Goal: Navigation & Orientation: Go to known website

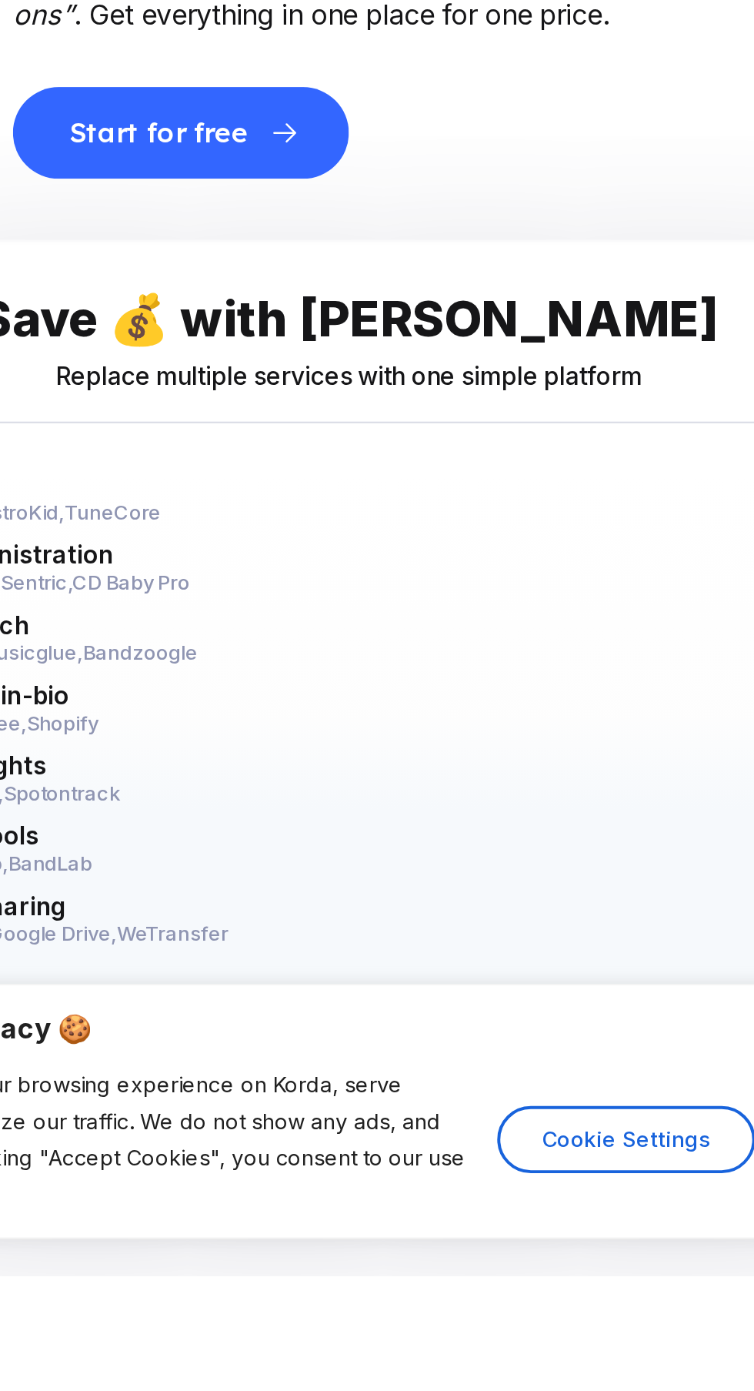
scroll to position [2733, 0]
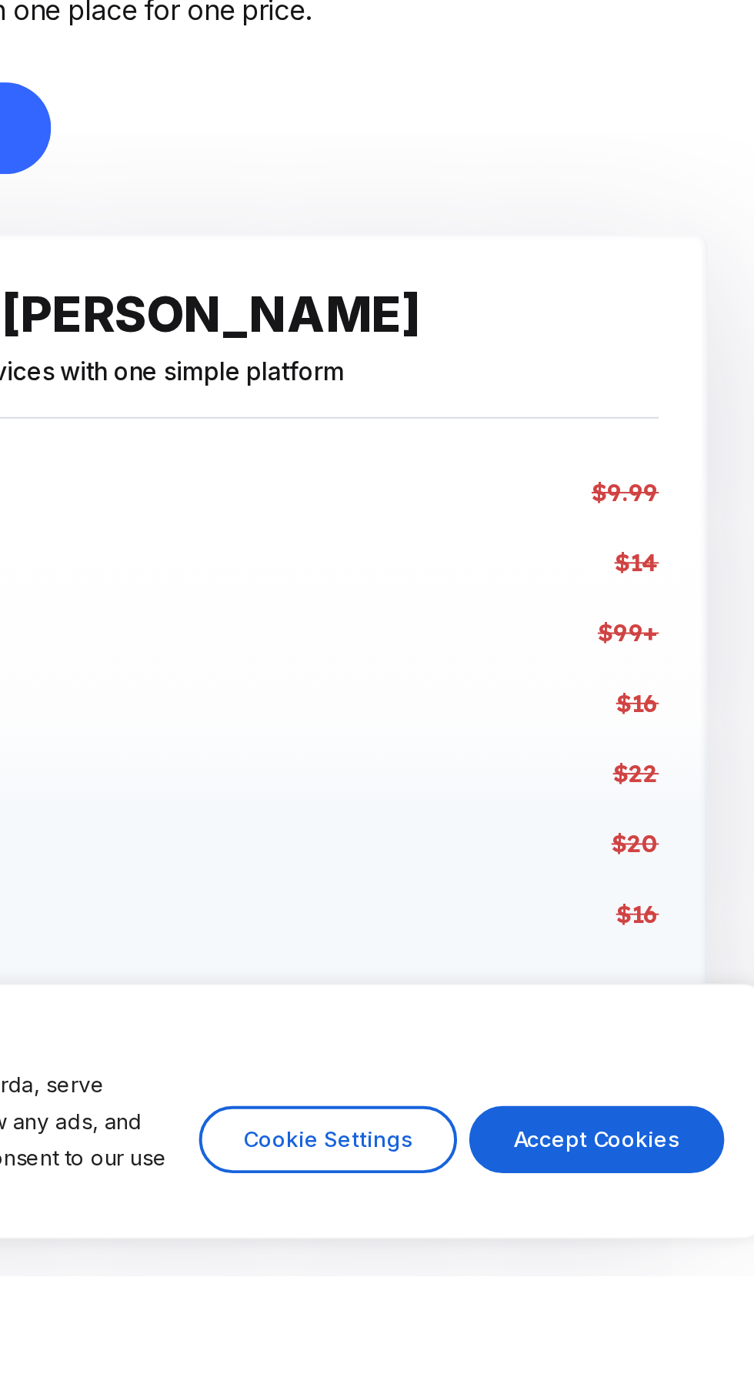
click at [675, 1339] on button "Accept Cookies" at bounding box center [652, 1323] width 129 height 34
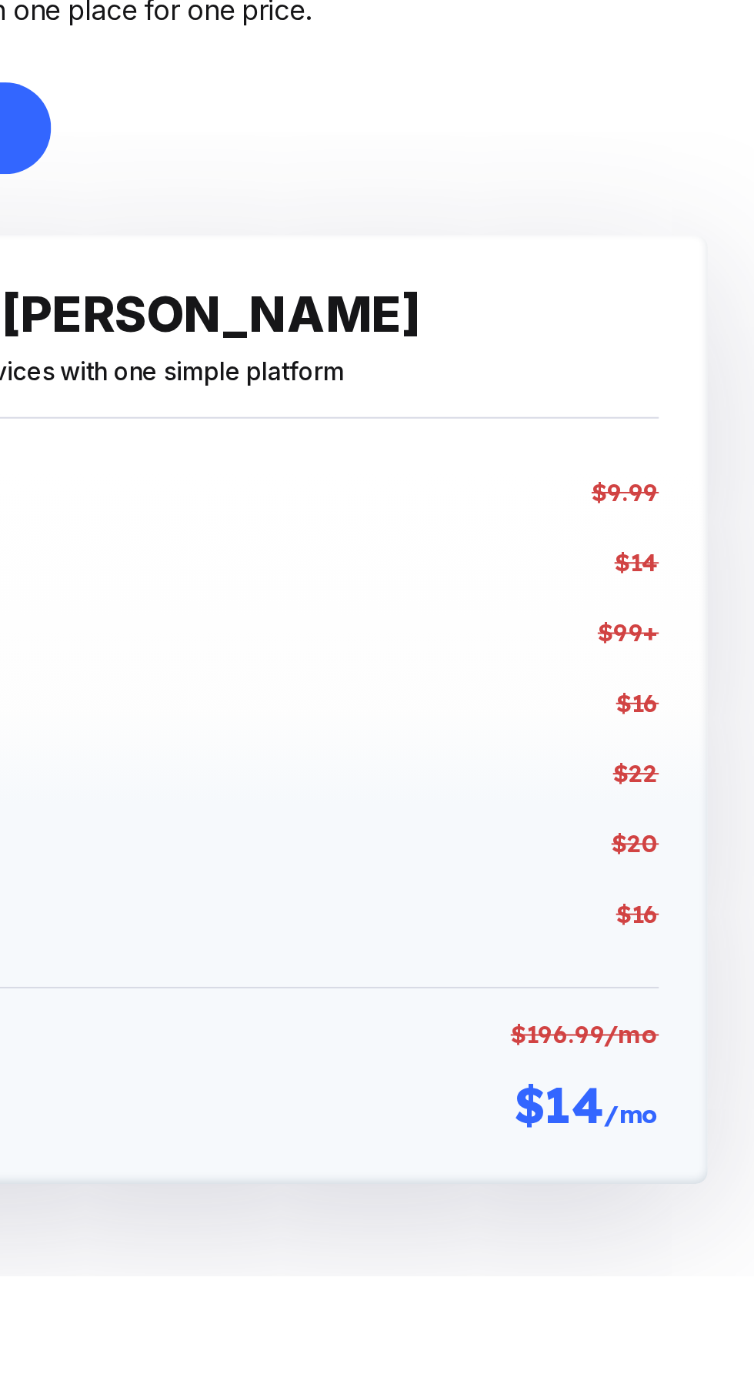
checkbox input "true"
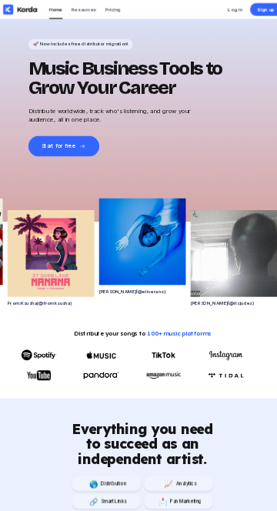
scroll to position [0, 0]
